Goal: Transaction & Acquisition: Purchase product/service

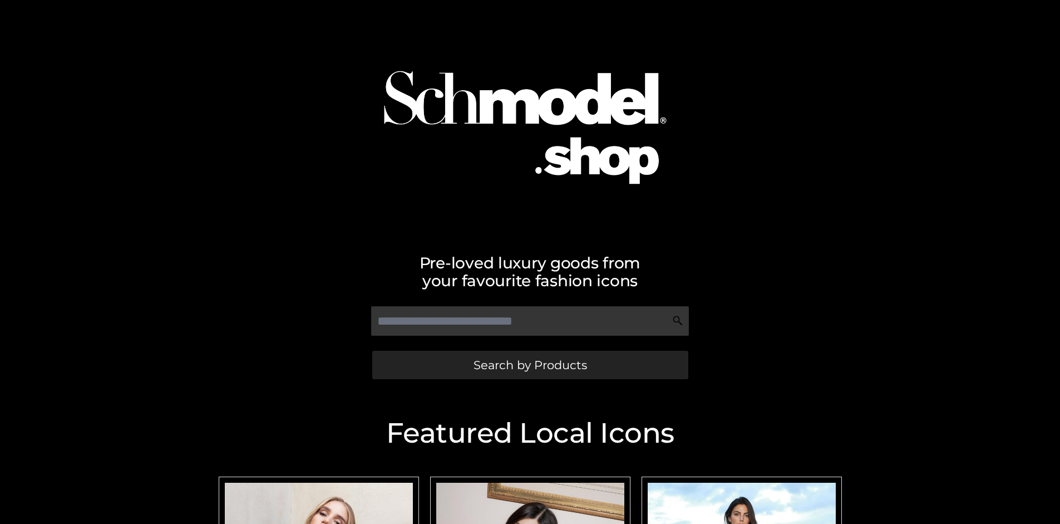
click at [530, 364] on span "Search by Products" at bounding box center [530, 365] width 114 height 12
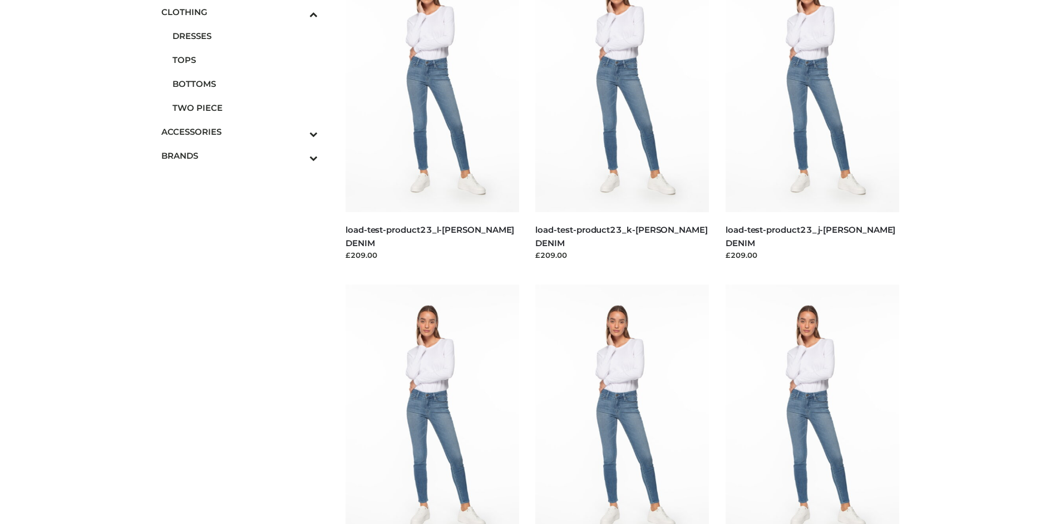
click at [245, 83] on span "BOTTOMS" at bounding box center [245, 83] width 146 height 13
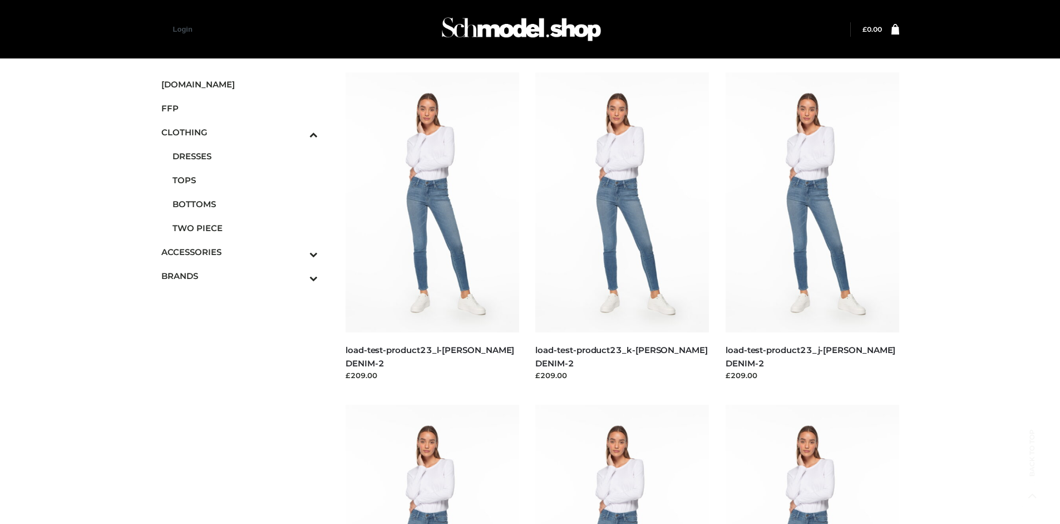
scroll to position [856, 0]
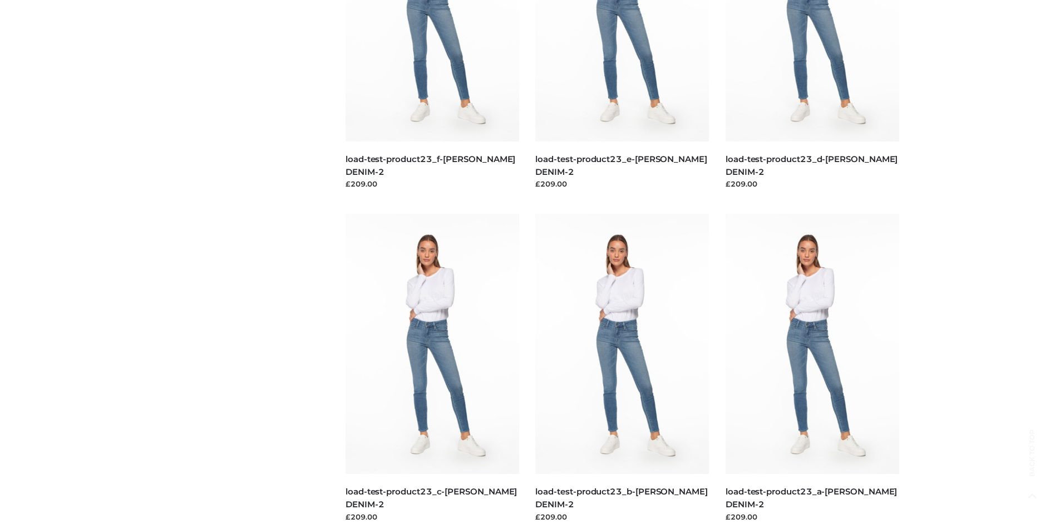
click at [622, 368] on img at bounding box center [622, 344] width 174 height 260
click at [432, 368] on img at bounding box center [433, 344] width 174 height 260
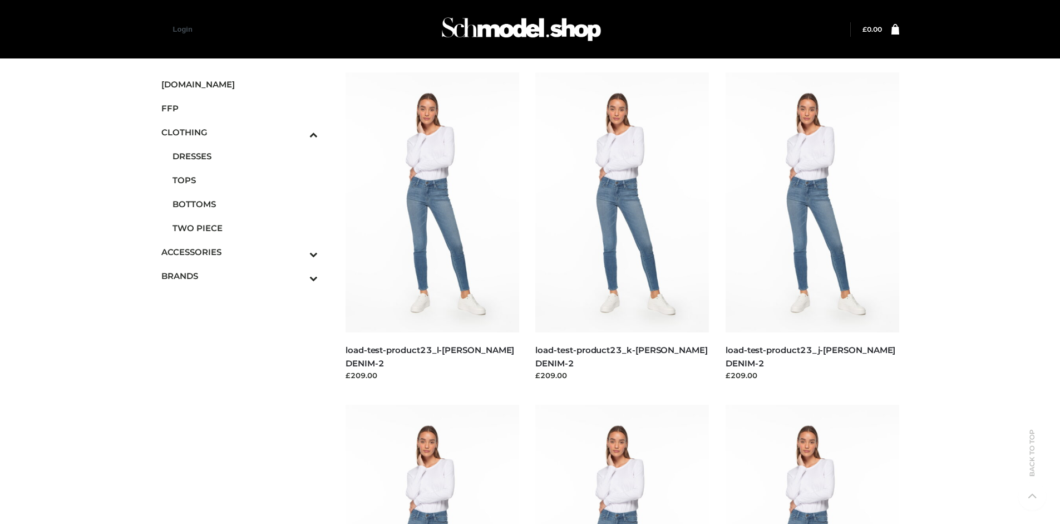
click at [432, 227] on img at bounding box center [433, 202] width 174 height 260
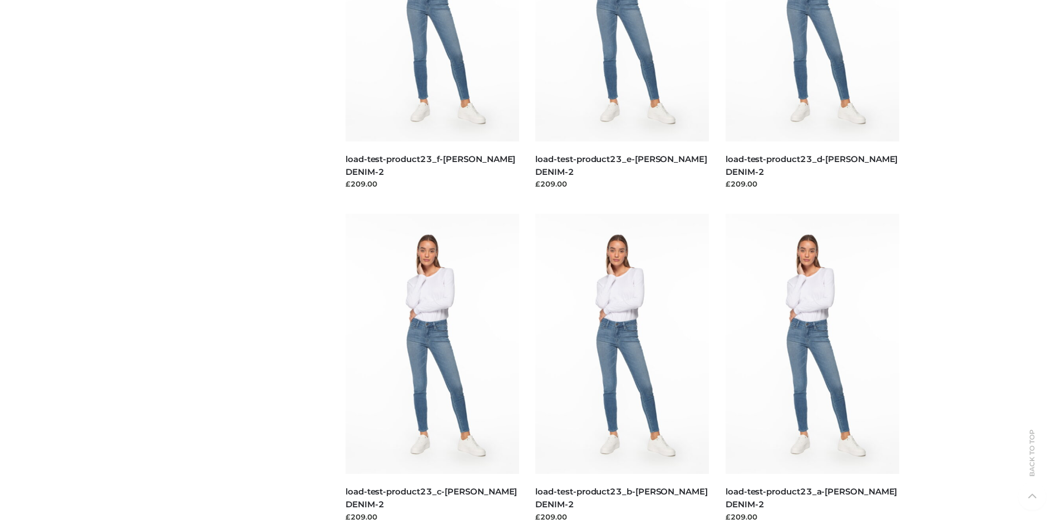
click at [812, 368] on img at bounding box center [813, 344] width 174 height 260
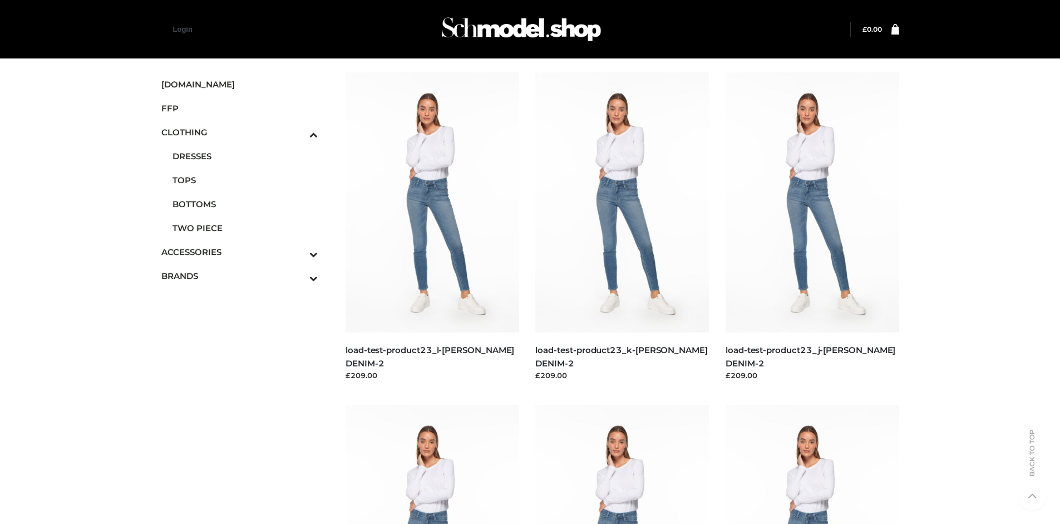
click at [298, 275] on icon "Toggle Submenu" at bounding box center [255, 278] width 125 height 13
click at [245, 287] on span "OPP SWIMWEAR" at bounding box center [245, 293] width 146 height 13
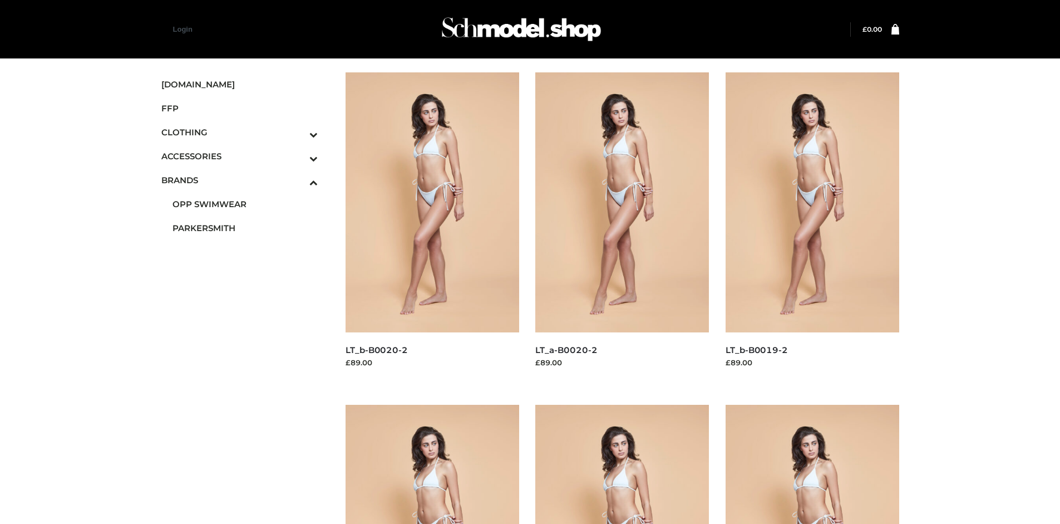
click at [812, 227] on img at bounding box center [813, 202] width 174 height 260
click at [622, 227] on img at bounding box center [622, 202] width 174 height 260
click at [432, 227] on img at bounding box center [433, 202] width 174 height 260
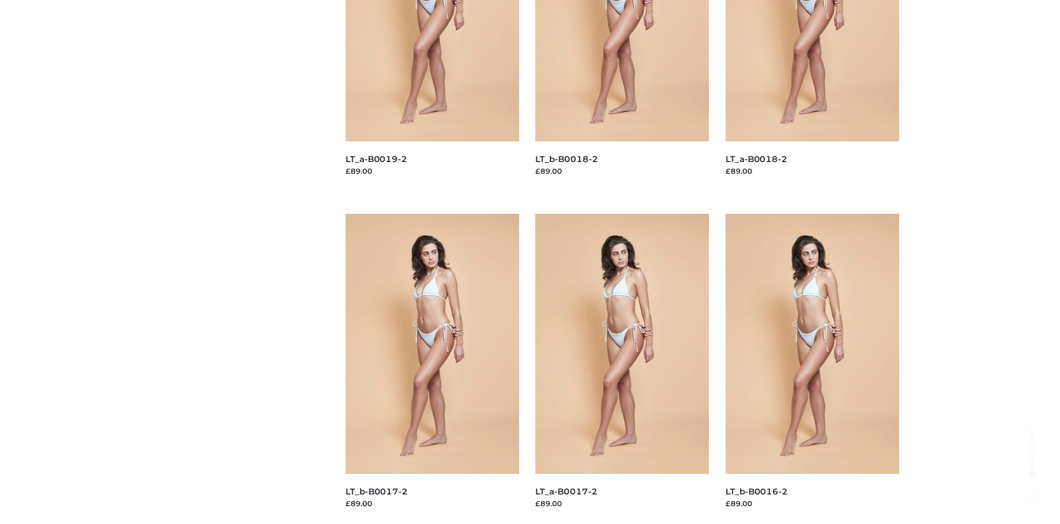
click at [622, 368] on img at bounding box center [622, 344] width 174 height 260
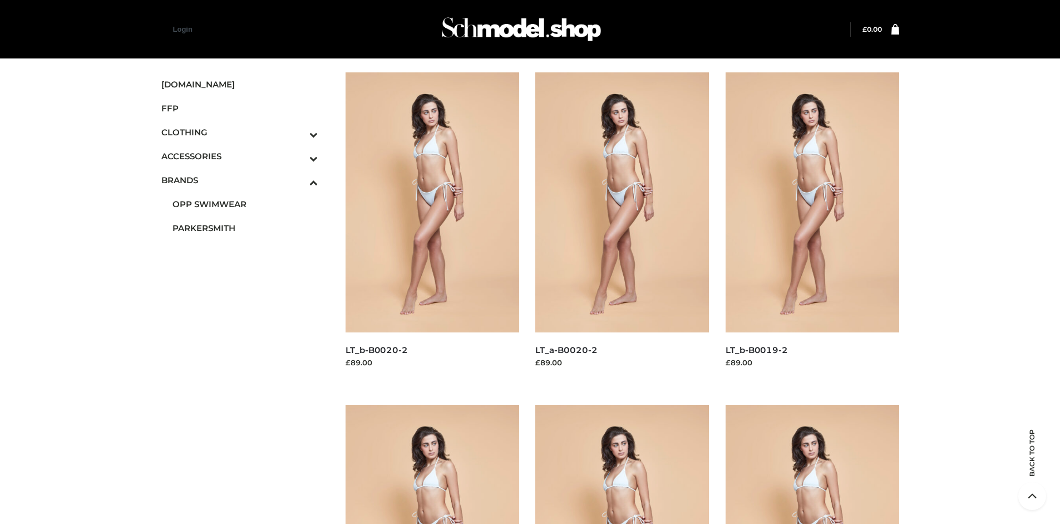
click at [298, 156] on icon "Toggle Submenu" at bounding box center [255, 158] width 125 height 13
click at [245, 180] on span "BAGS" at bounding box center [245, 180] width 146 height 13
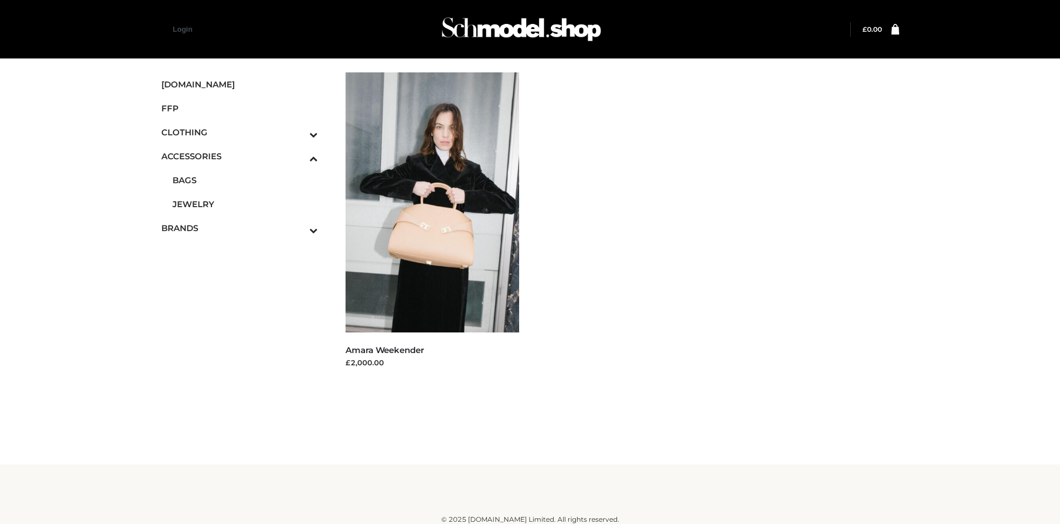
click at [239, 108] on span "FFP" at bounding box center [239, 108] width 157 height 13
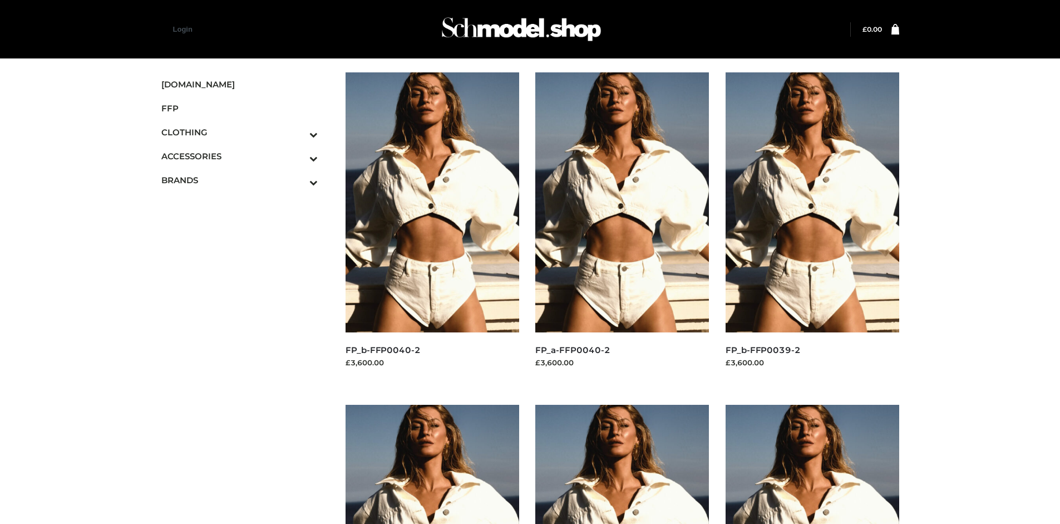
scroll to position [524, 0]
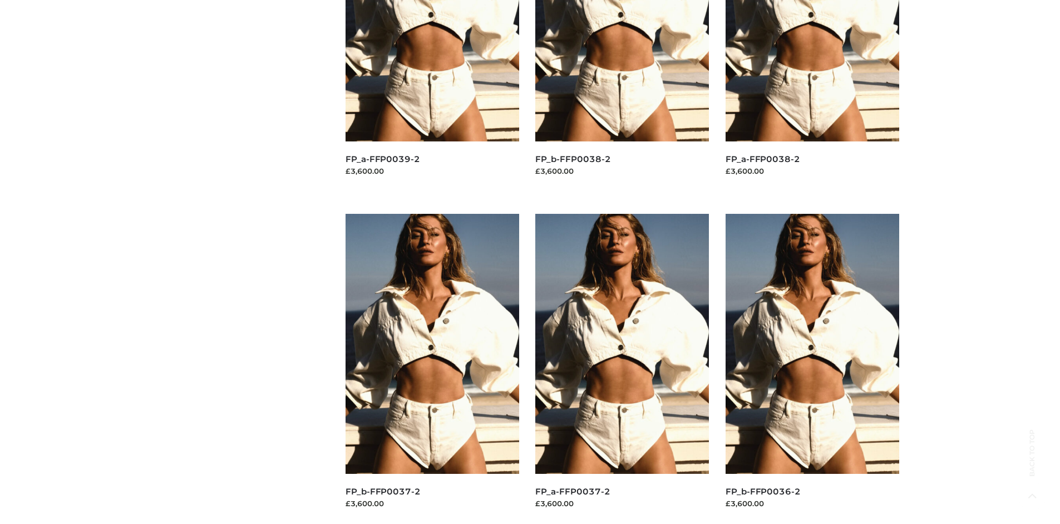
click at [812, 368] on img at bounding box center [813, 344] width 174 height 260
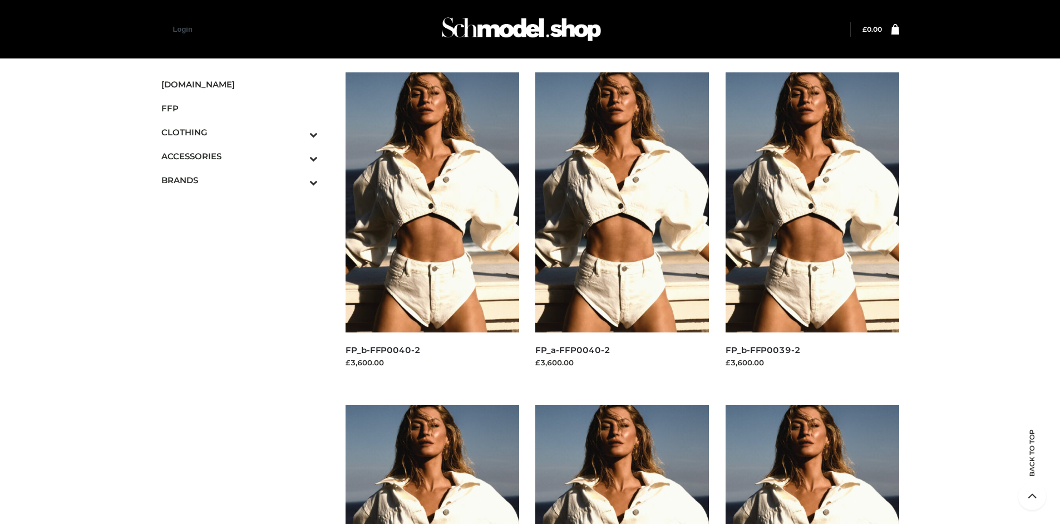
click at [812, 227] on img at bounding box center [813, 202] width 174 height 260
click at [432, 227] on img at bounding box center [433, 202] width 174 height 260
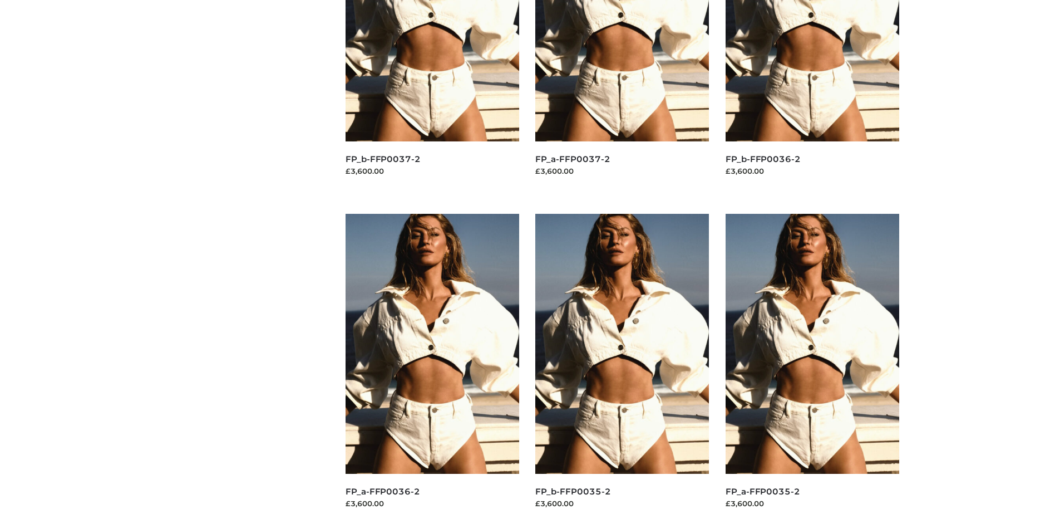
click at [622, 368] on img at bounding box center [622, 344] width 174 height 260
